Goal: Task Accomplishment & Management: Complete application form

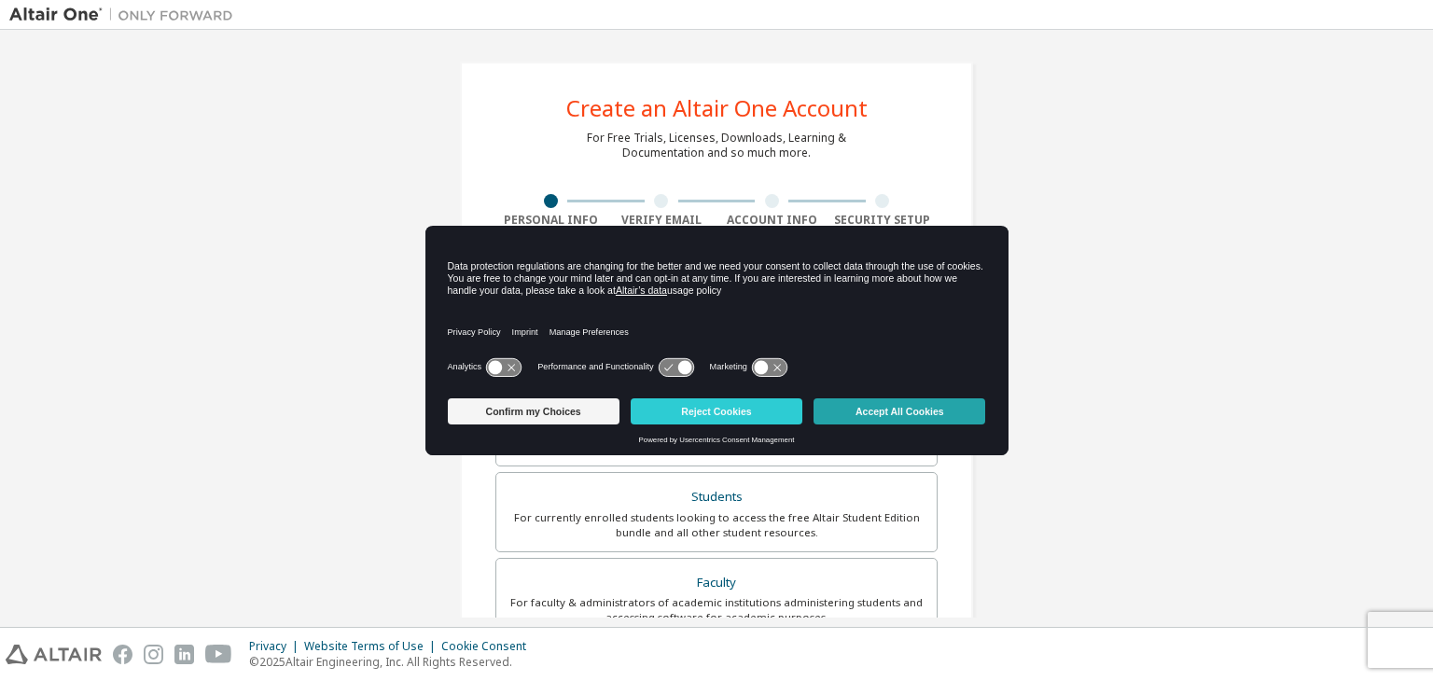
click at [882, 411] on button "Accept All Cookies" at bounding box center [899, 411] width 172 height 26
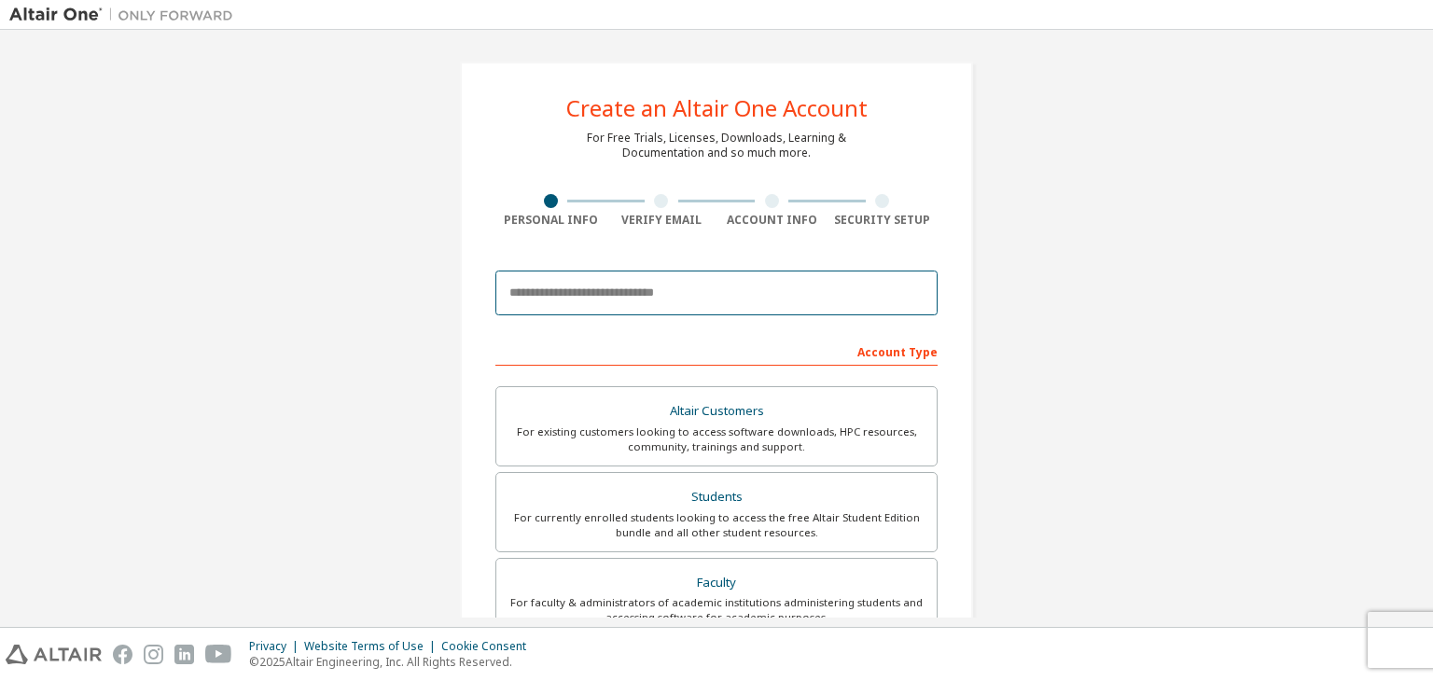
click at [647, 295] on input "email" at bounding box center [716, 293] width 442 height 45
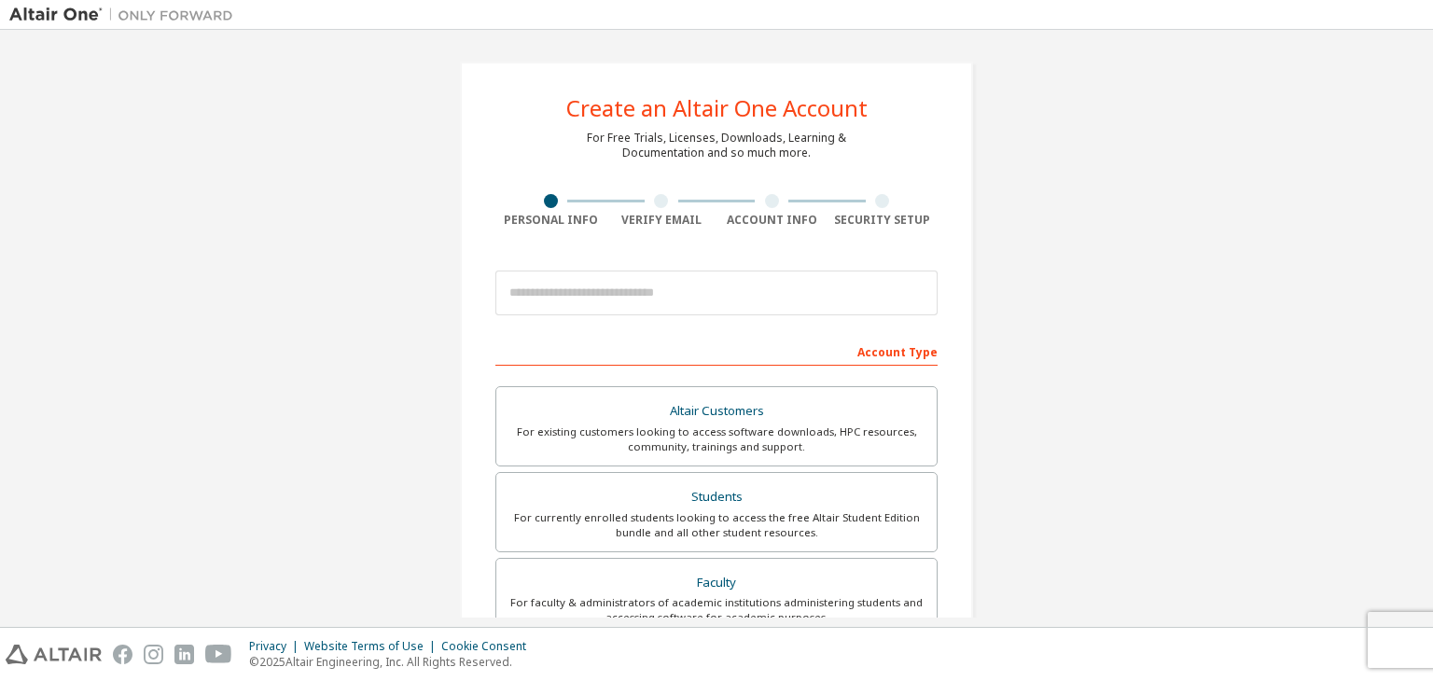
click at [498, 349] on div "Account Type" at bounding box center [716, 351] width 442 height 30
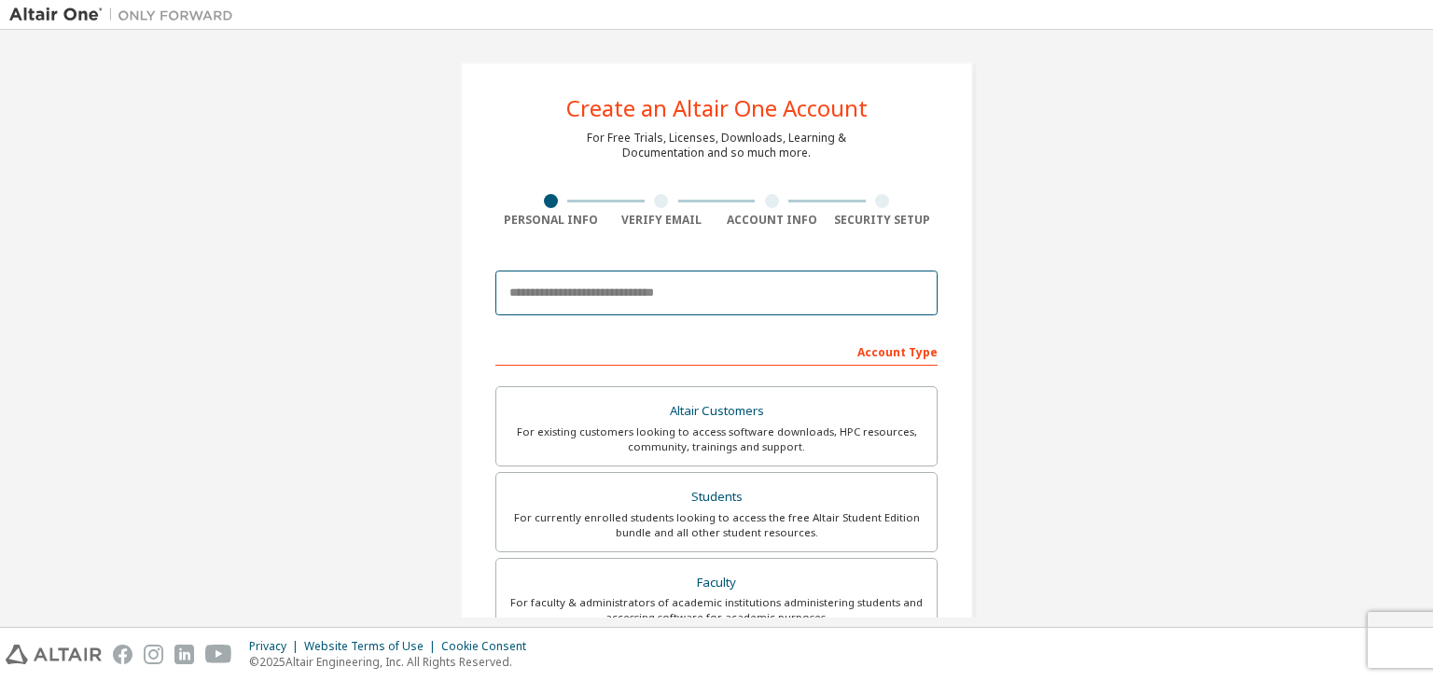
click at [586, 305] on input "email" at bounding box center [716, 293] width 442 height 45
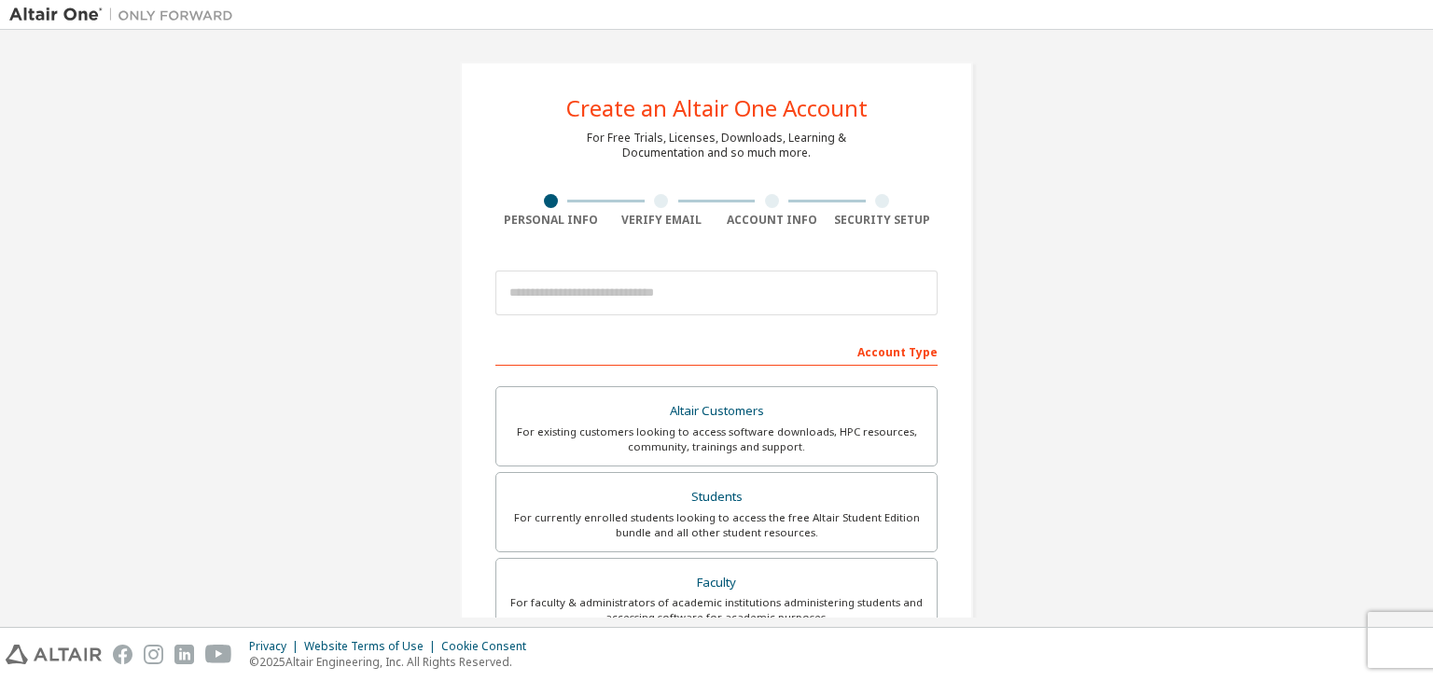
click at [495, 360] on div "Account Type" at bounding box center [716, 351] width 442 height 30
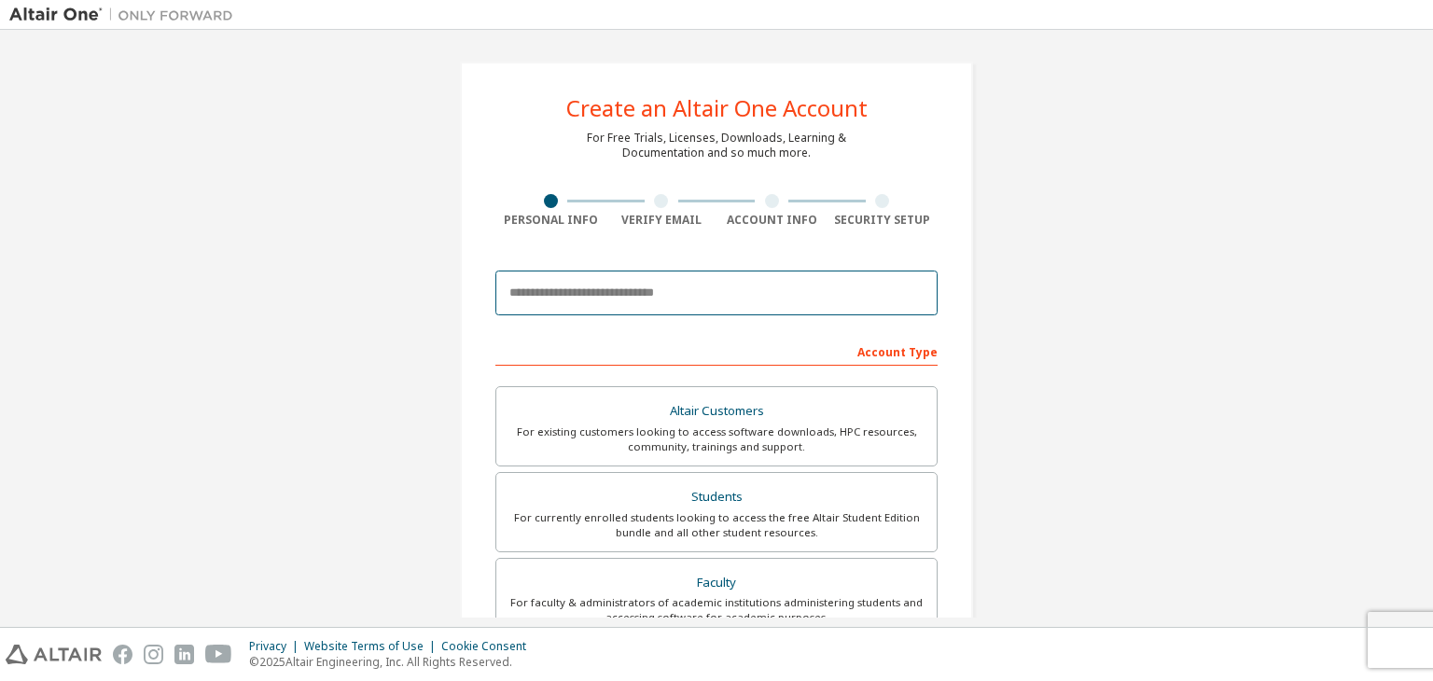
click at [564, 289] on input "email" at bounding box center [716, 293] width 442 height 45
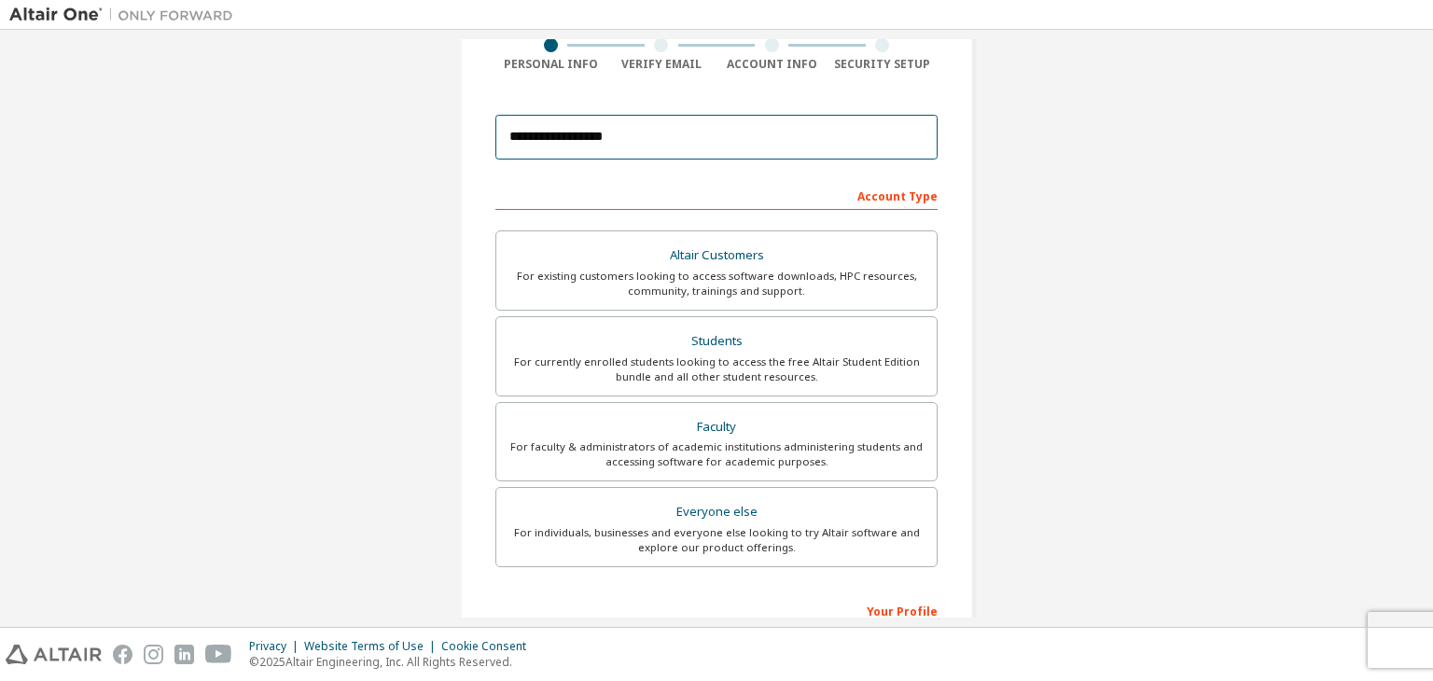
scroll to position [157, 0]
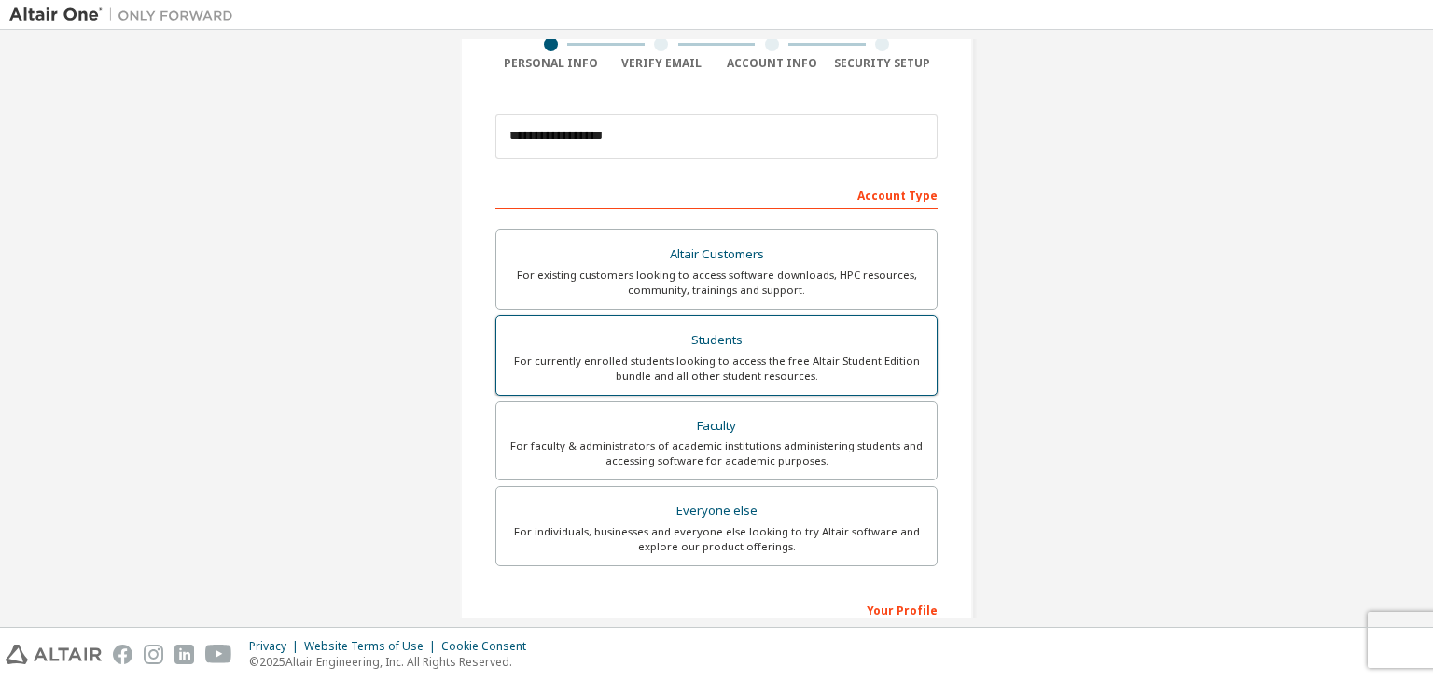
click at [817, 364] on div "For currently enrolled students looking to access the free Altair Student Editi…" at bounding box center [716, 369] width 418 height 30
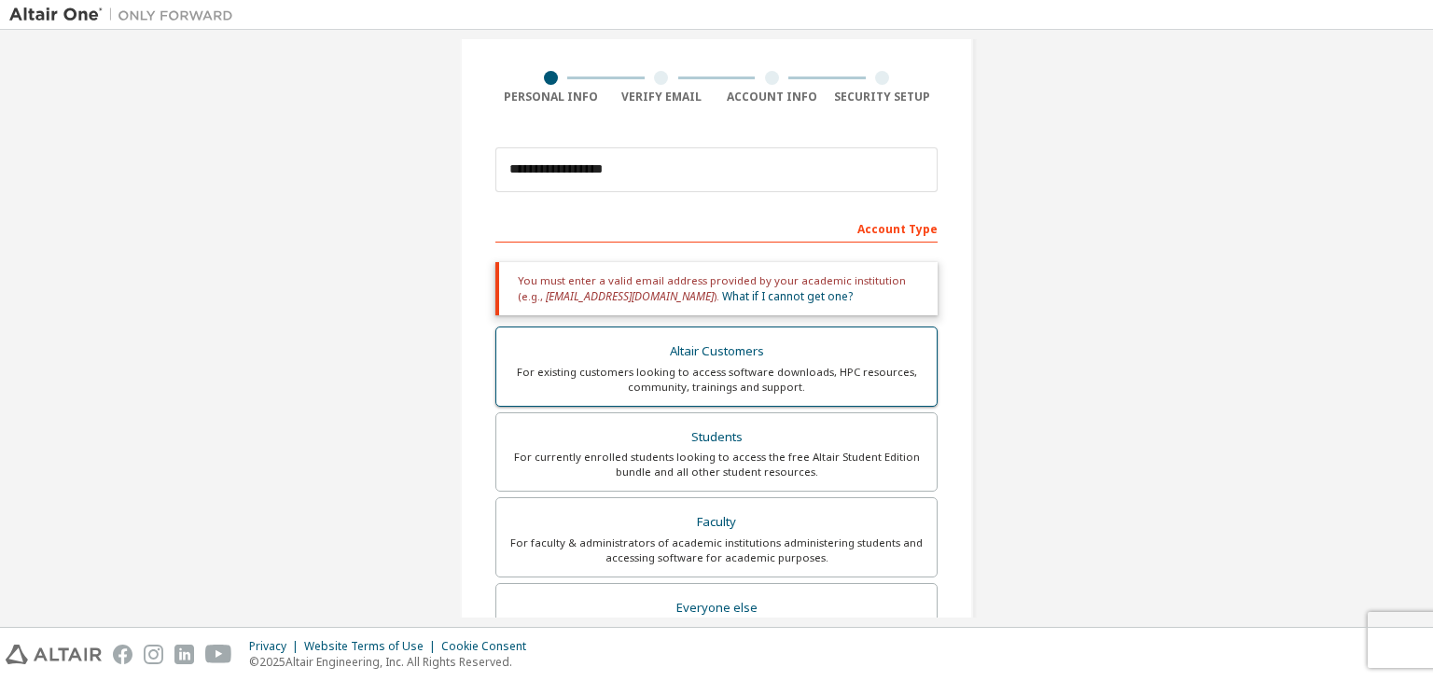
scroll to position [119, 0]
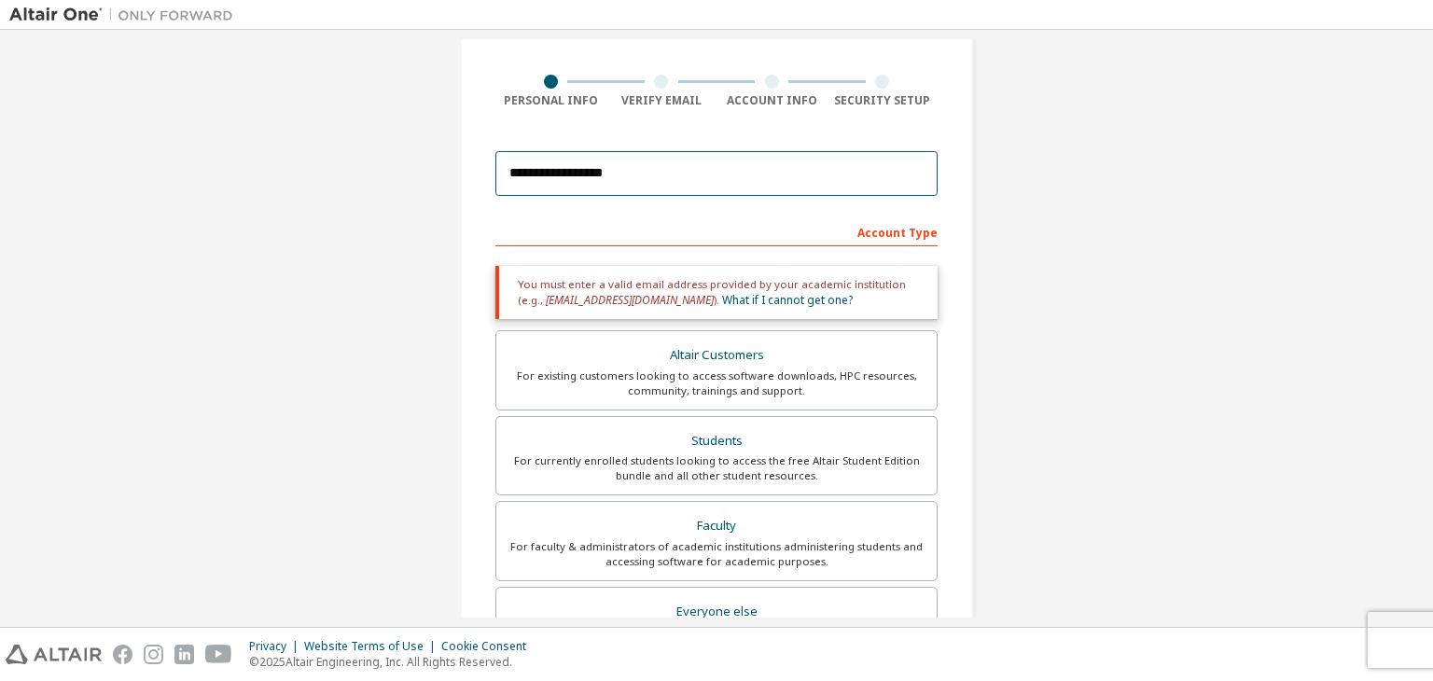
drag, startPoint x: 663, startPoint y: 165, endPoint x: 576, endPoint y: 163, distance: 86.8
click at [576, 163] on input "**********" at bounding box center [716, 173] width 442 height 45
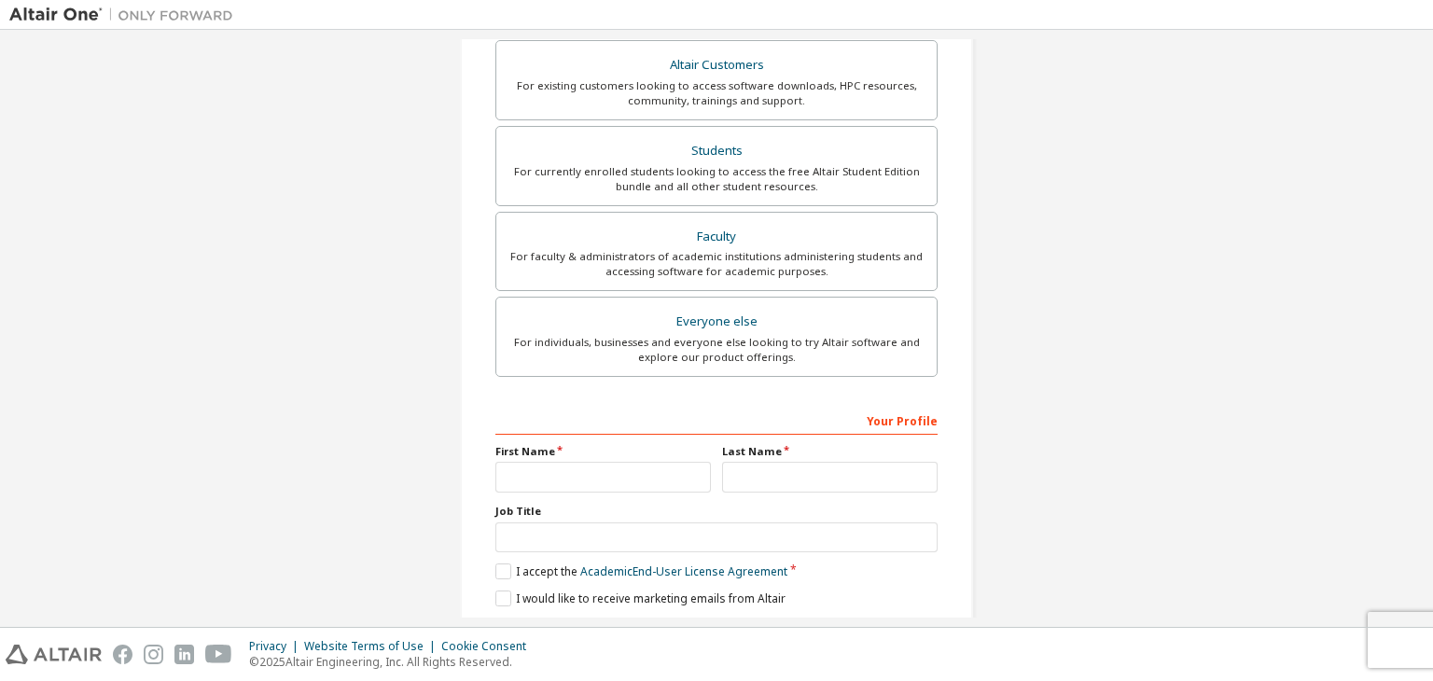
scroll to position [406, 0]
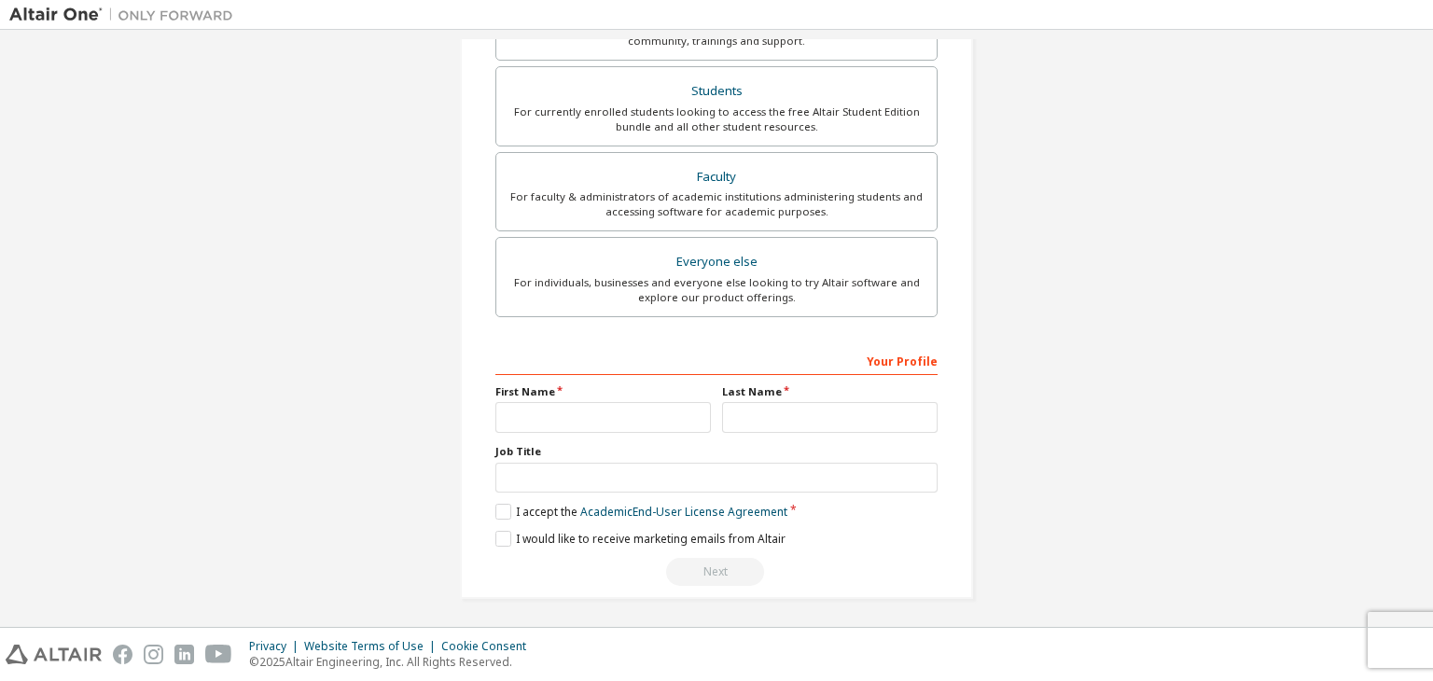
type input "**********"
click at [632, 411] on input "text" at bounding box center [602, 417] width 215 height 31
type input "*********"
click at [755, 425] on input "text" at bounding box center [829, 417] width 215 height 31
type input "******"
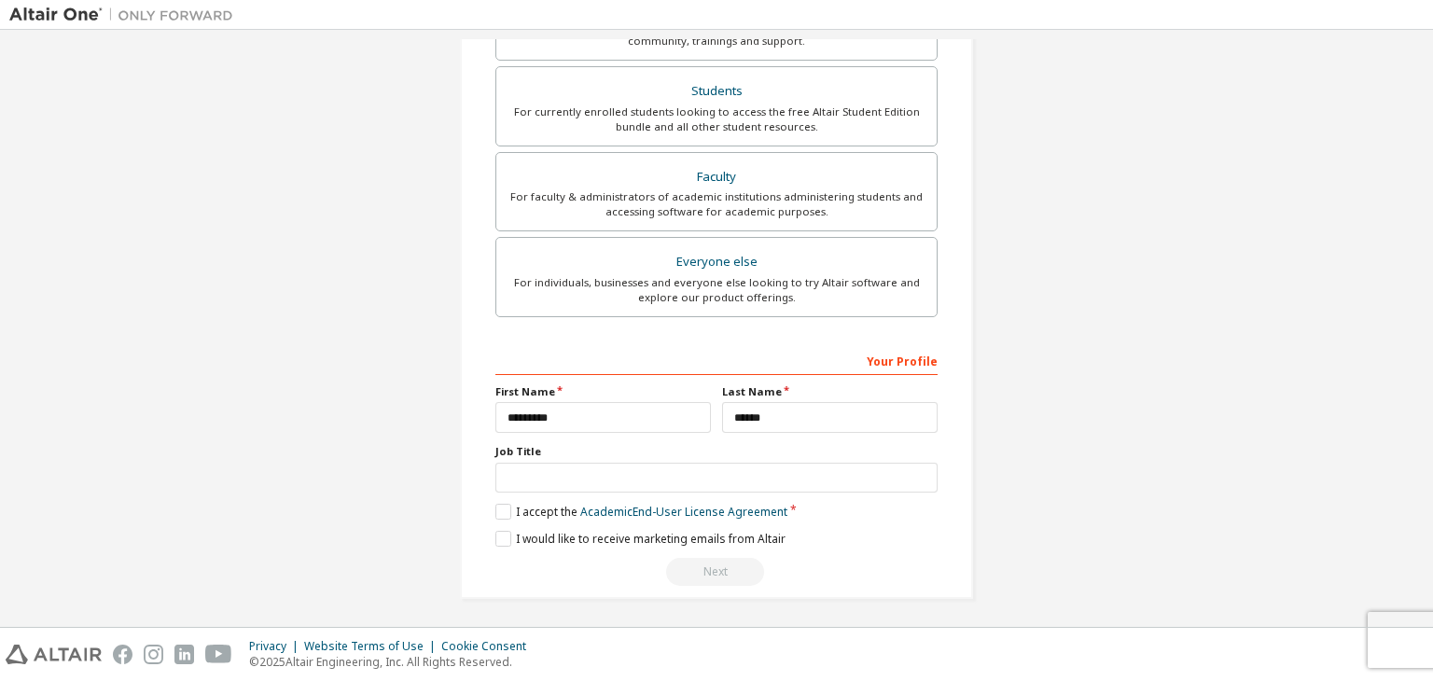
click at [698, 456] on div "Job Title" at bounding box center [716, 468] width 442 height 49
click at [686, 470] on input "text" at bounding box center [716, 478] width 442 height 31
type input "*******"
click at [537, 510] on label "I accept the Academic End-User License Agreement" at bounding box center [641, 512] width 292 height 16
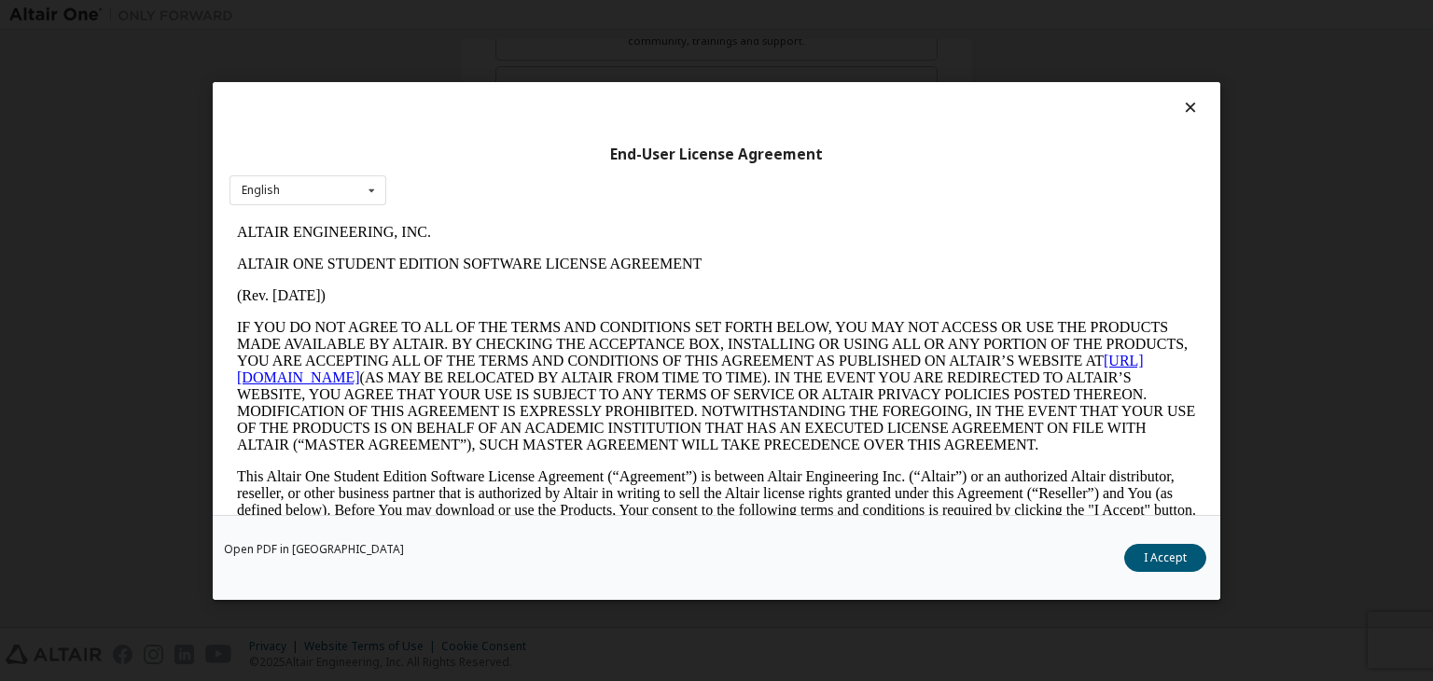
scroll to position [0, 0]
click at [1149, 544] on button "I Accept" at bounding box center [1165, 558] width 82 height 28
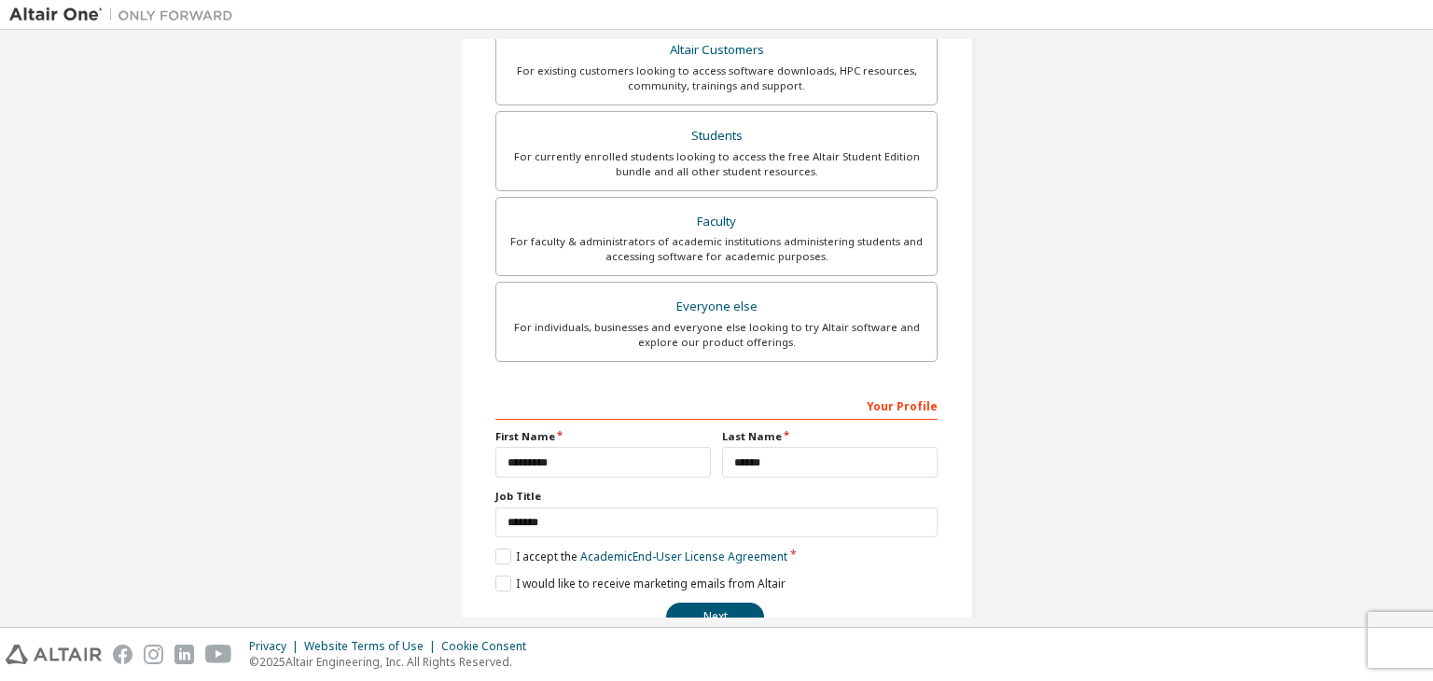
scroll to position [406, 0]
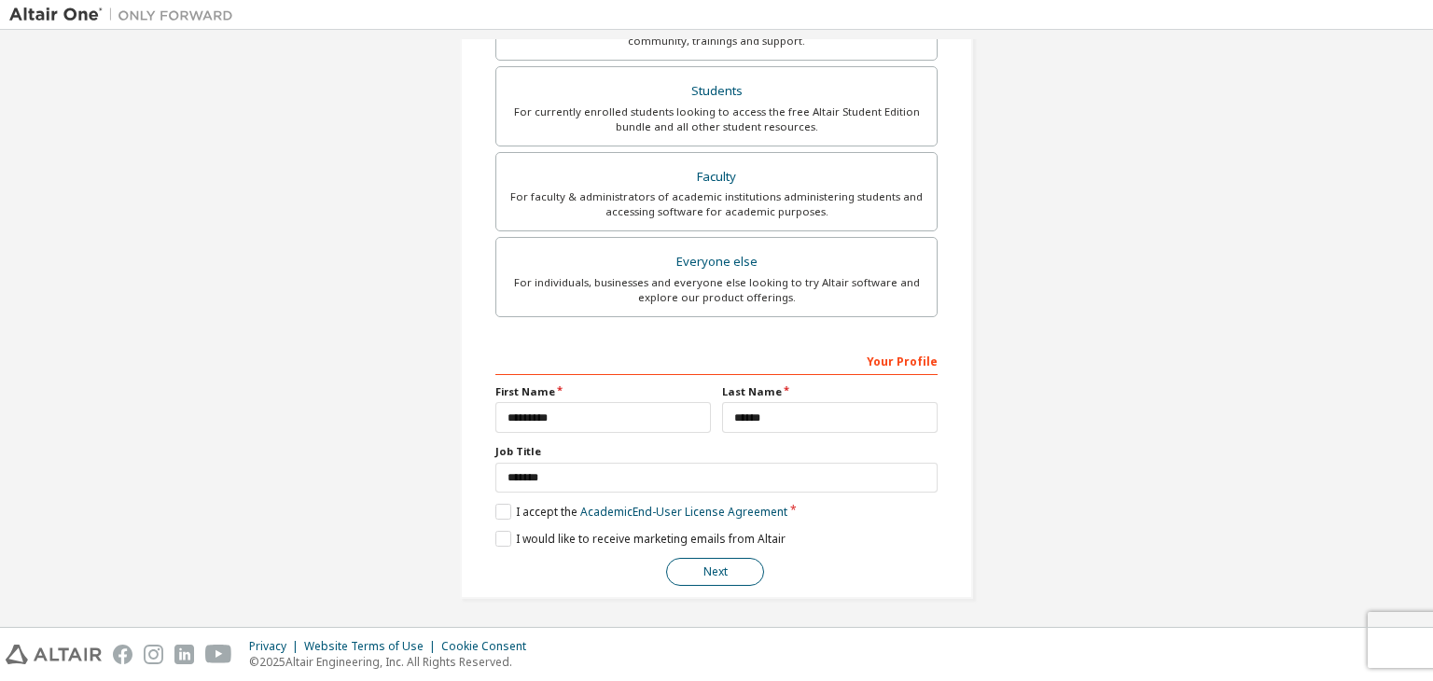
click at [728, 561] on button "Next" at bounding box center [715, 572] width 98 height 28
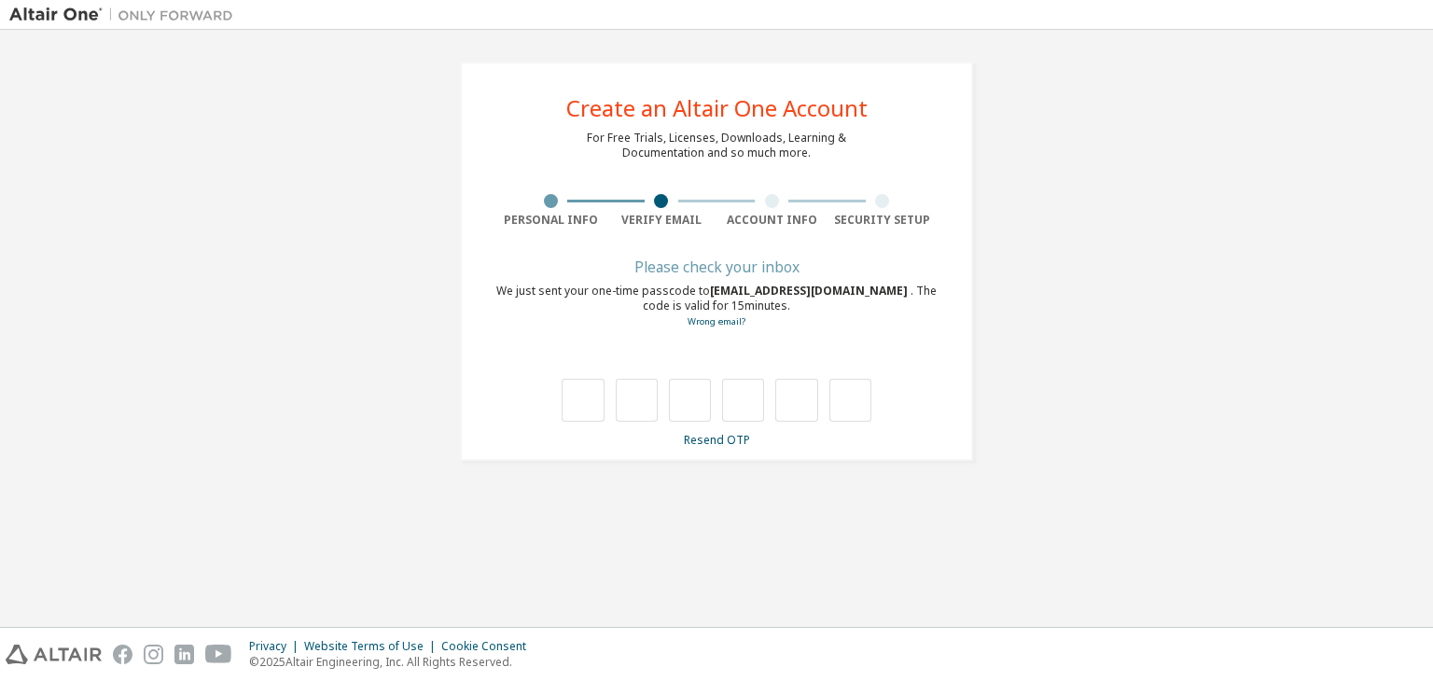
type input "*"
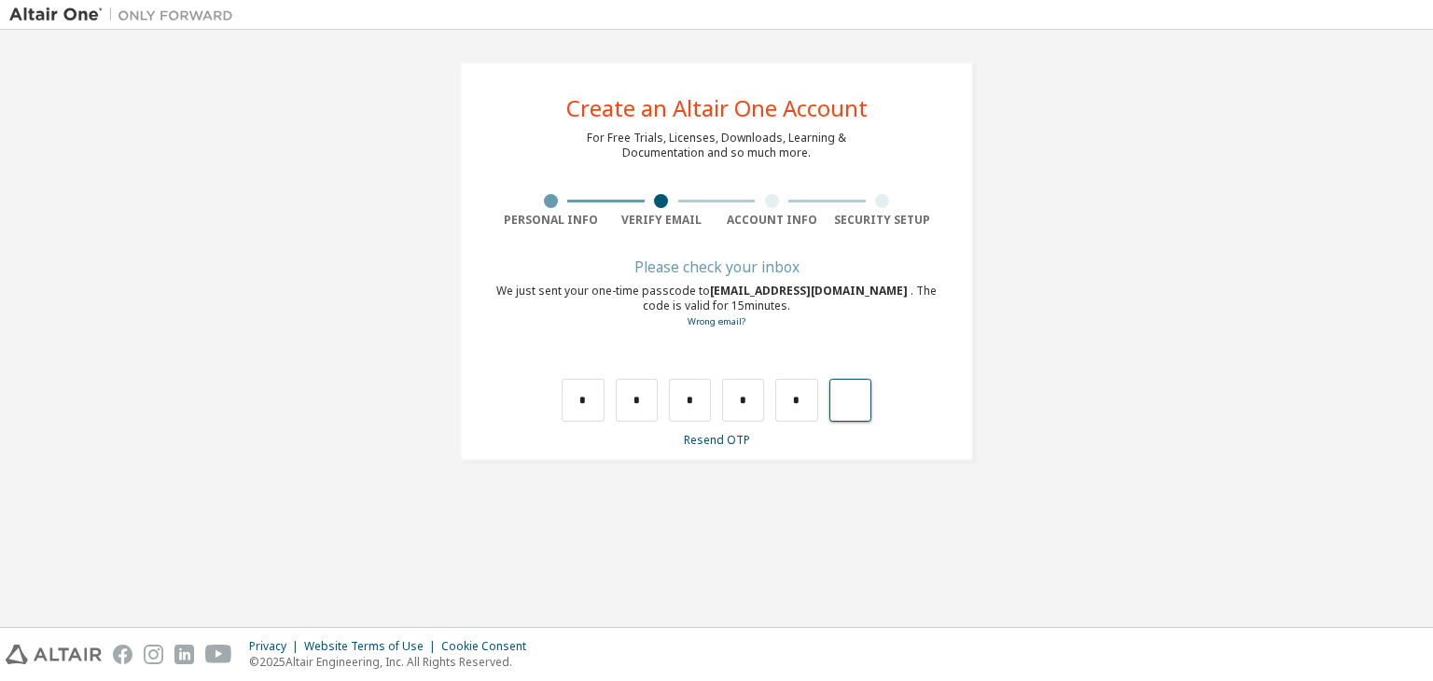
type input "*"
